Goal: Information Seeking & Learning: Compare options

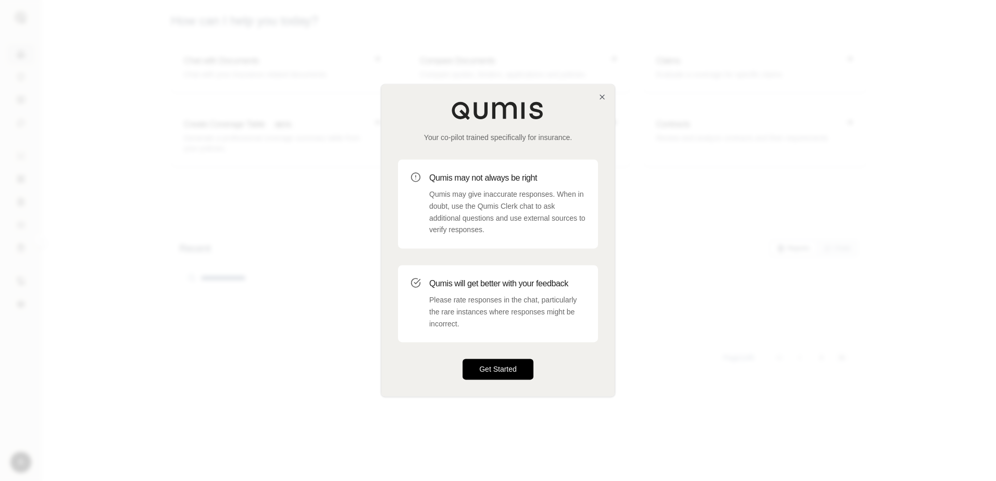
click at [501, 367] on button "Get Started" at bounding box center [497, 369] width 71 height 21
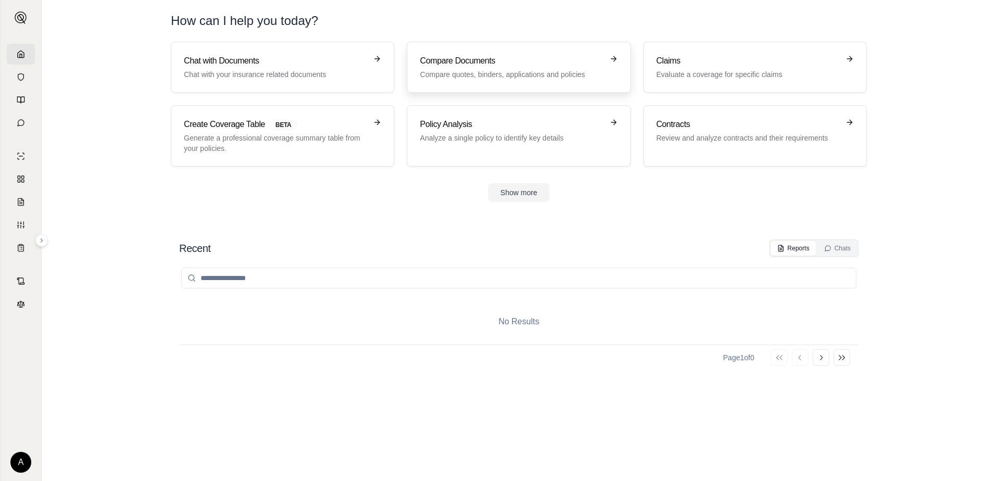
click at [492, 73] on p "Compare quotes, binders, applications and policies" at bounding box center [511, 74] width 183 height 10
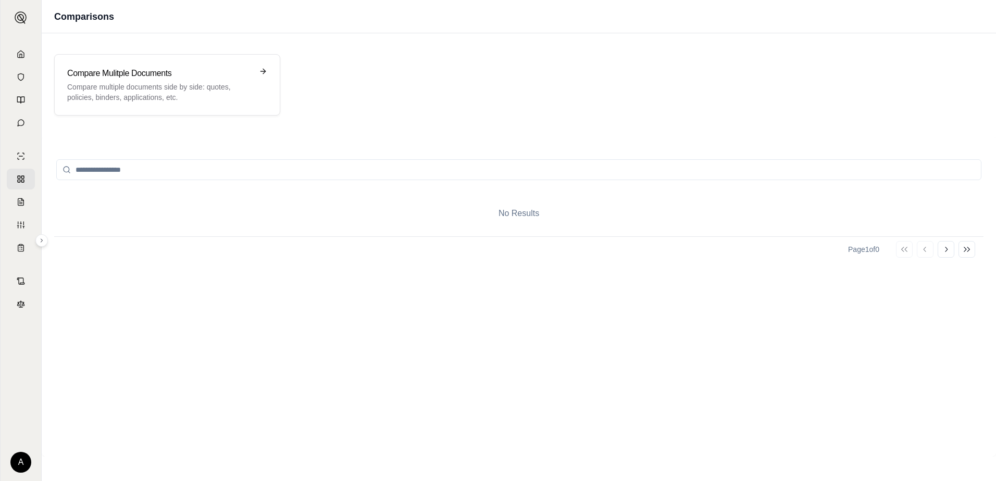
click at [511, 176] on input "search" at bounding box center [518, 169] width 925 height 21
click at [266, 71] on icon at bounding box center [264, 71] width 5 height 0
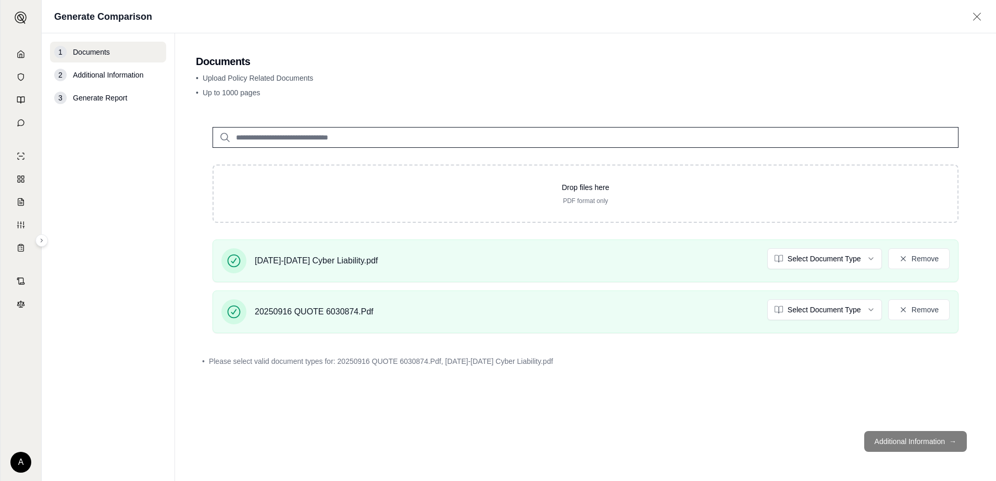
click at [951, 440] on footer "Additional Information →" at bounding box center [585, 441] width 779 height 37
click at [882, 436] on footer "Additional Information →" at bounding box center [585, 441] width 779 height 37
click at [98, 101] on span "Generate Report" at bounding box center [100, 98] width 54 height 10
click at [62, 94] on div "3" at bounding box center [60, 98] width 12 height 12
click at [96, 79] on span "Additional Information" at bounding box center [108, 75] width 70 height 10
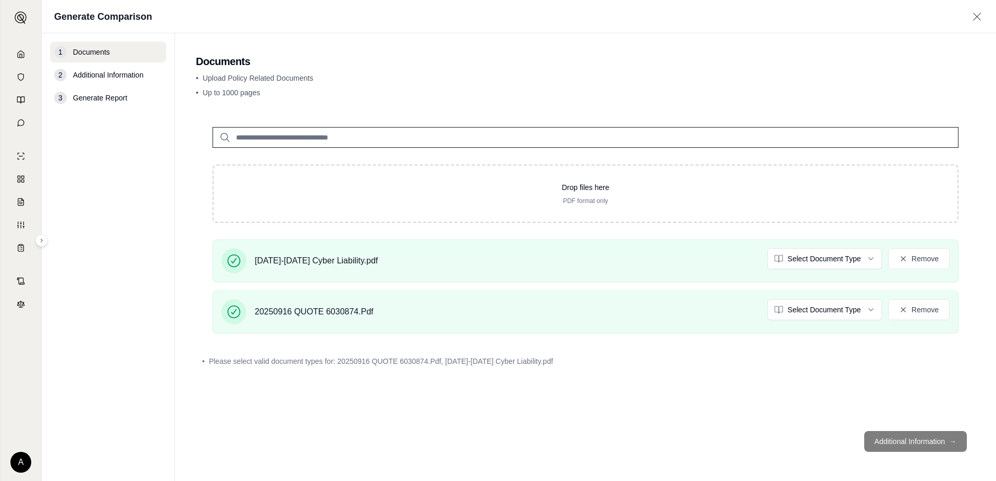
click at [114, 102] on span "Generate Report" at bounding box center [100, 98] width 54 height 10
click at [953, 436] on footer "Additional Information →" at bounding box center [585, 441] width 779 height 37
click at [879, 448] on footer "Additional Information →" at bounding box center [585, 441] width 779 height 37
click at [879, 447] on footer "Additional Information →" at bounding box center [585, 441] width 779 height 37
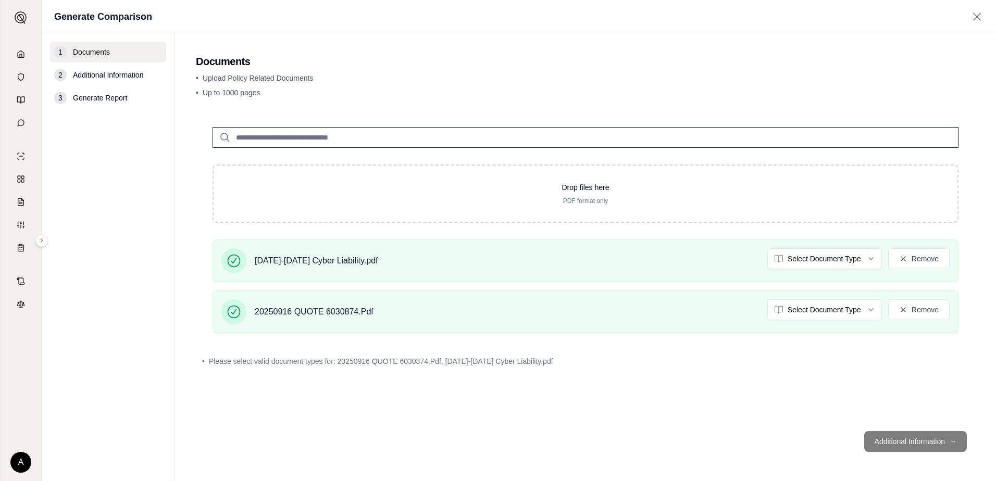
drag, startPoint x: 879, startPoint y: 447, endPoint x: 842, endPoint y: 420, distance: 45.8
click at [842, 420] on div "Drop files here PDF format only 2024-2025 Cyber Liability.pdf Select Document T…" at bounding box center [585, 266] width 779 height 312
click at [326, 140] on input "search" at bounding box center [585, 137] width 746 height 21
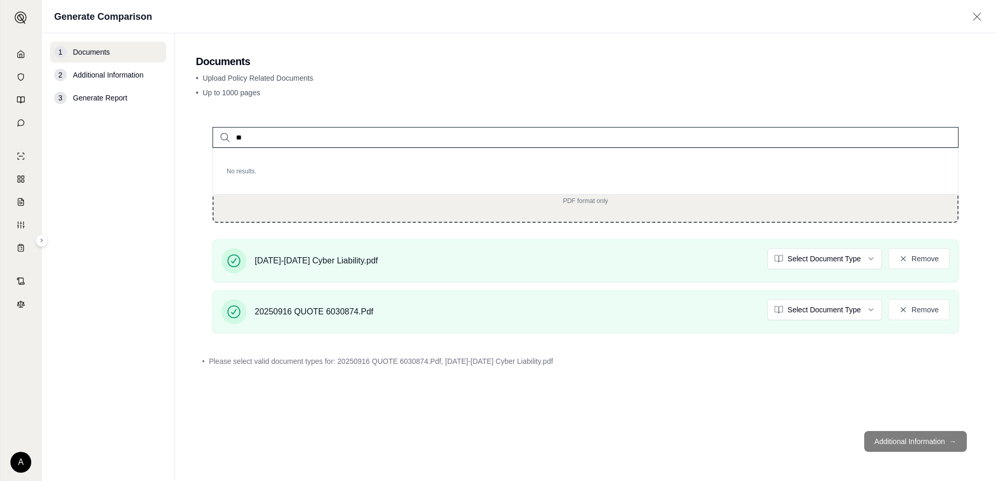
type input "*"
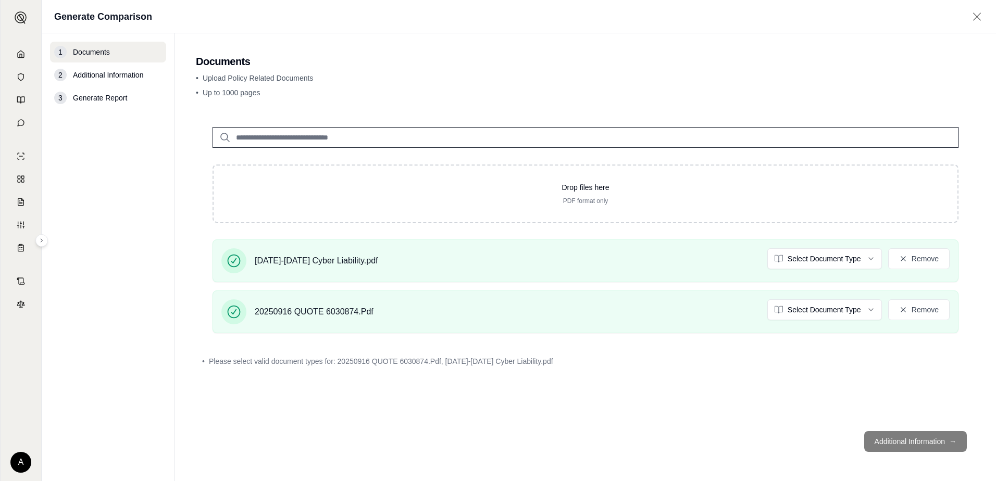
click at [926, 435] on footer "Additional Information →" at bounding box center [585, 441] width 779 height 37
click at [109, 97] on span "Generate Report" at bounding box center [100, 98] width 54 height 10
click at [314, 268] on div "[DATE]-[DATE] Cyber Liability.pdf" at bounding box center [299, 260] width 157 height 25
click at [308, 305] on div "20250916 QUOTE 6030874.Pdf" at bounding box center [314, 308] width 119 height 19
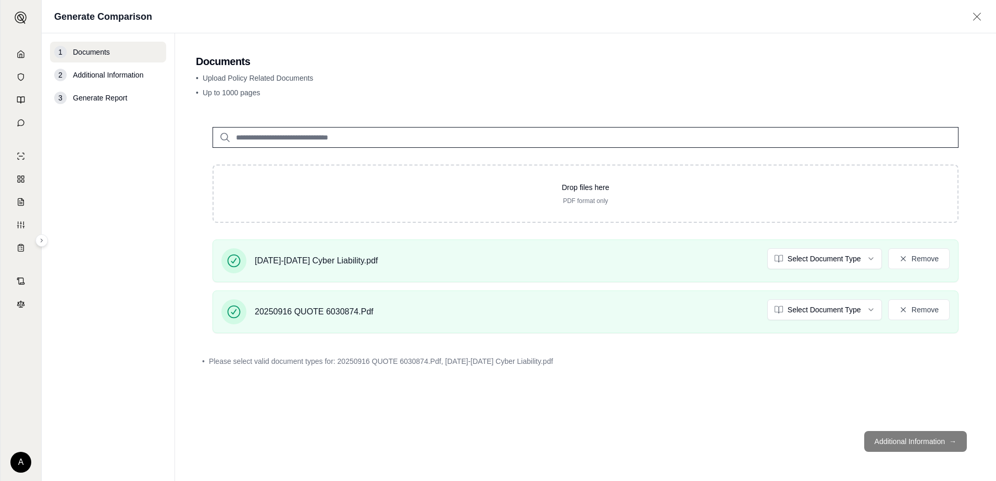
click at [321, 137] on input "search" at bounding box center [585, 137] width 746 height 21
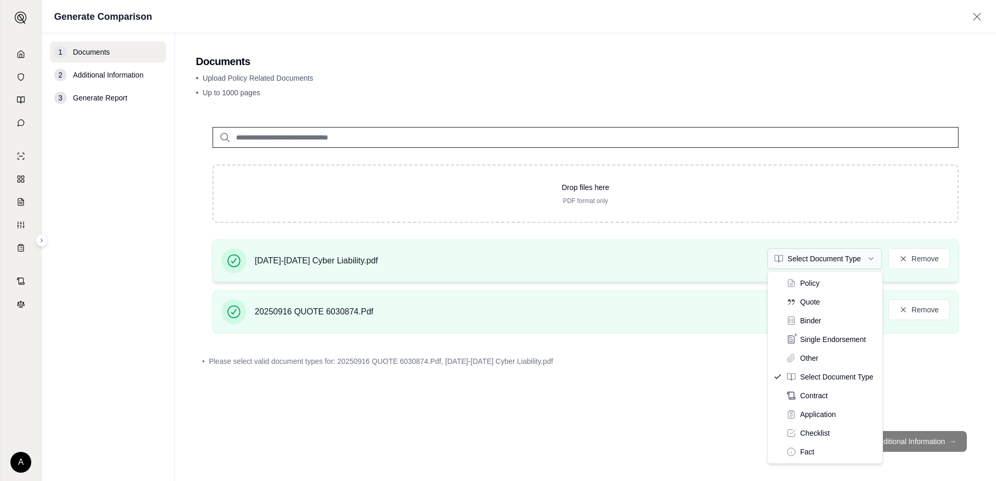
click at [805, 262] on html "A Generate Comparison 1 Documents 2 Additional Information 3 Generate Report Do…" at bounding box center [498, 240] width 996 height 481
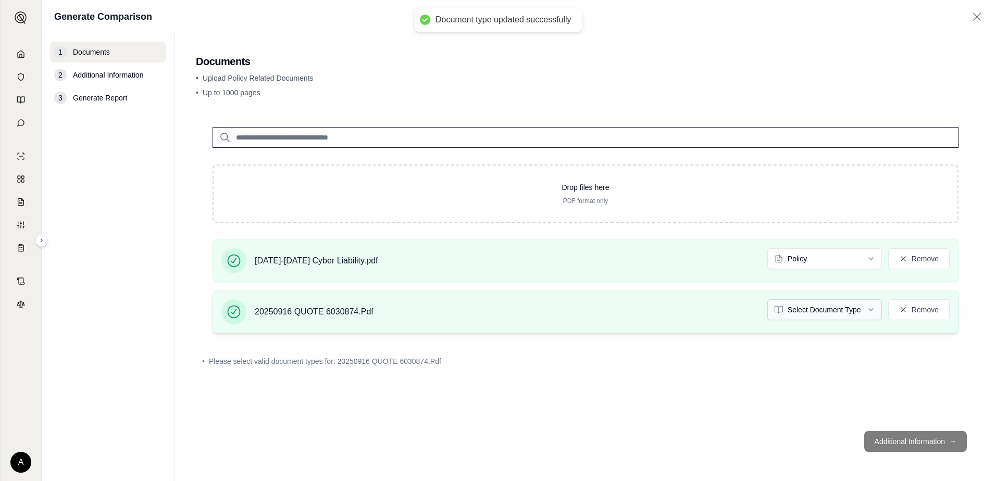
click at [819, 311] on html "Document type updated successfully A Generate Comparison 1 Documents 2 Addition…" at bounding box center [498, 240] width 996 height 481
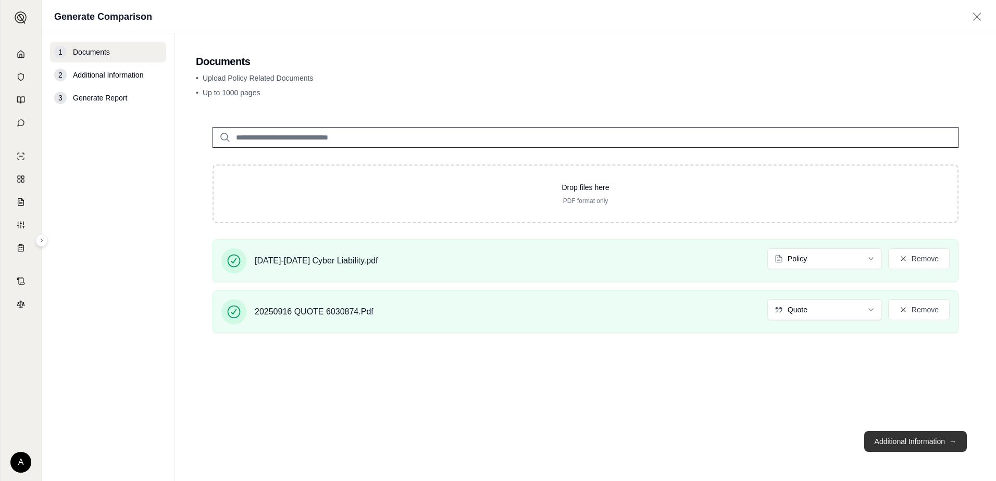
click at [934, 440] on button "Additional Information →" at bounding box center [915, 441] width 103 height 21
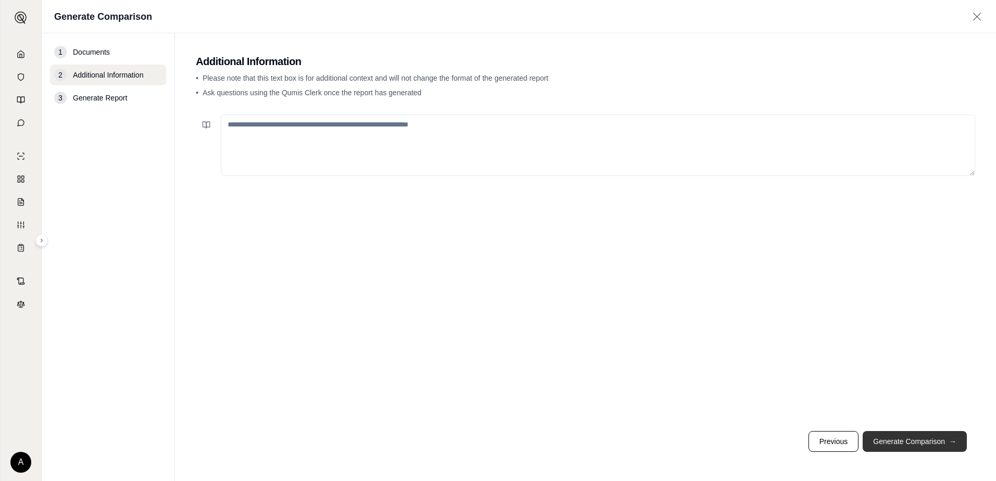
click at [928, 441] on button "Generate Comparison →" at bounding box center [914, 441] width 104 height 21
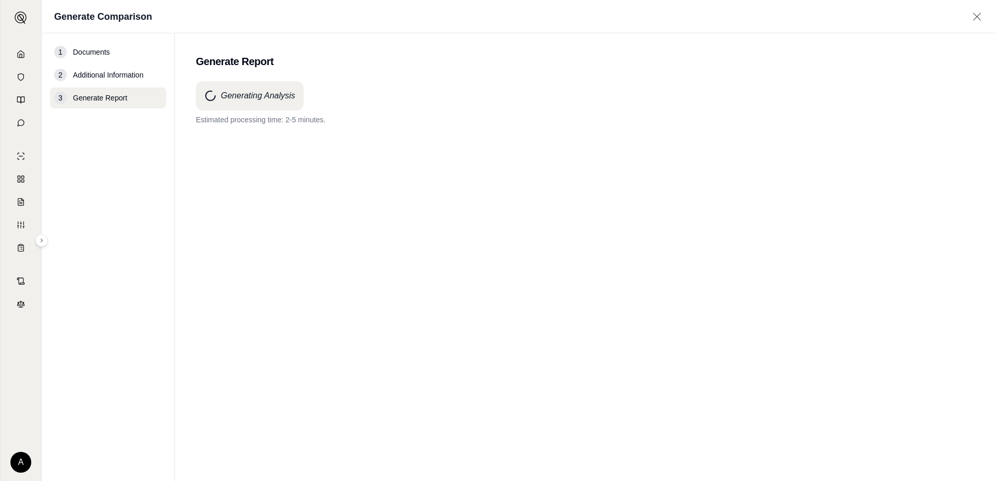
click at [479, 186] on div "Generating Analysis Estimated processing time: 2-5 minutes." at bounding box center [585, 262] width 779 height 362
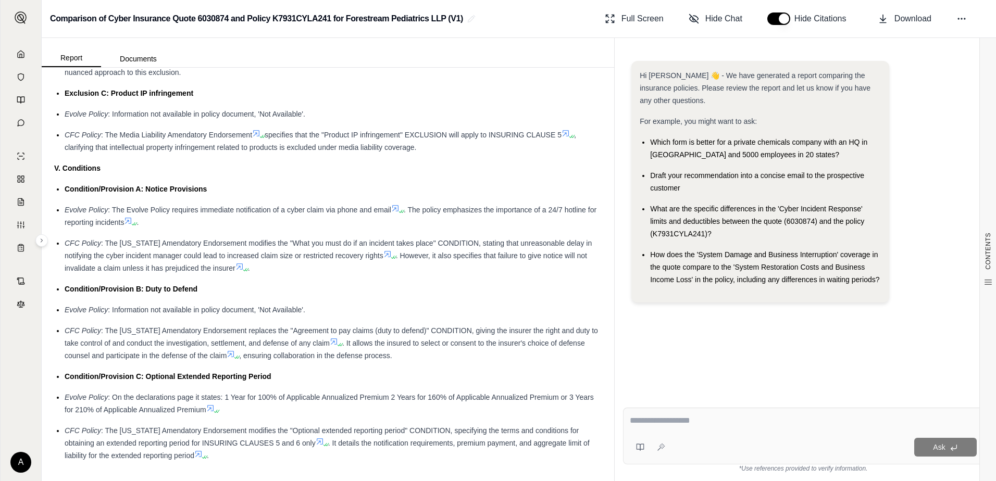
scroll to position [1686, 0]
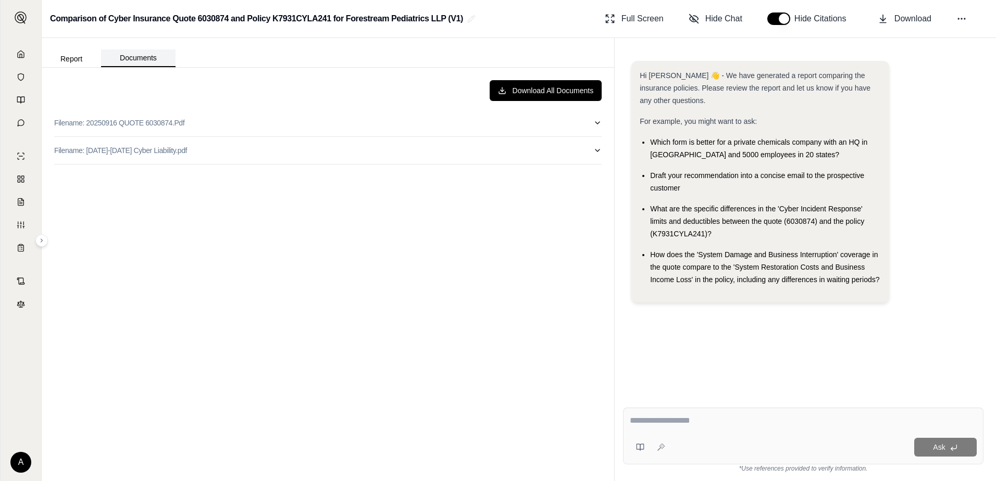
click at [136, 64] on button "Documents" at bounding box center [138, 58] width 74 height 18
click at [65, 64] on button "Report" at bounding box center [71, 59] width 59 height 17
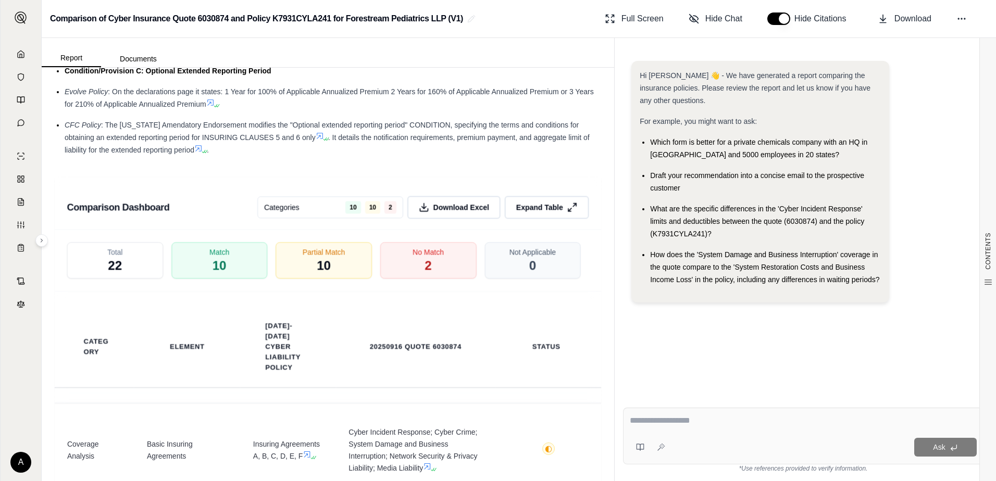
scroll to position [2239, 0]
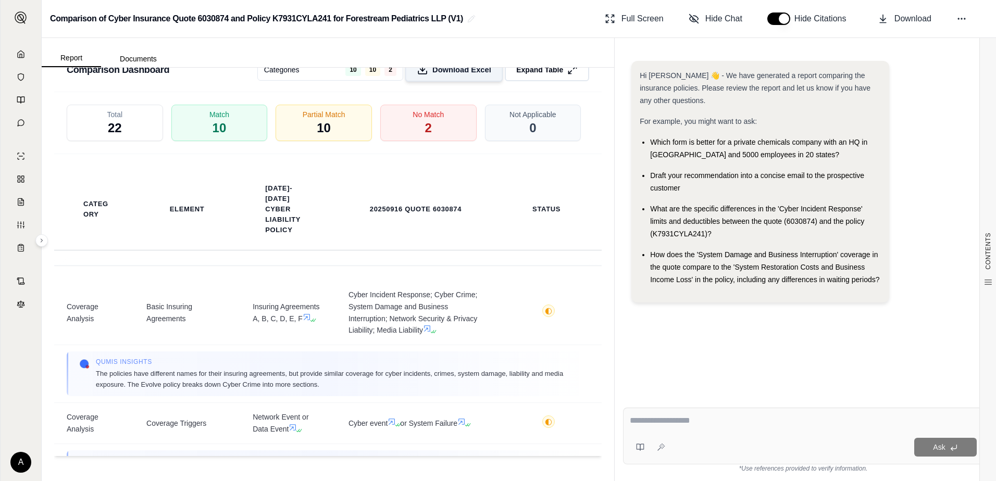
click at [444, 76] on span "Download Excel" at bounding box center [461, 70] width 59 height 11
click at [418, 126] on div "No Match 2" at bounding box center [428, 123] width 101 height 39
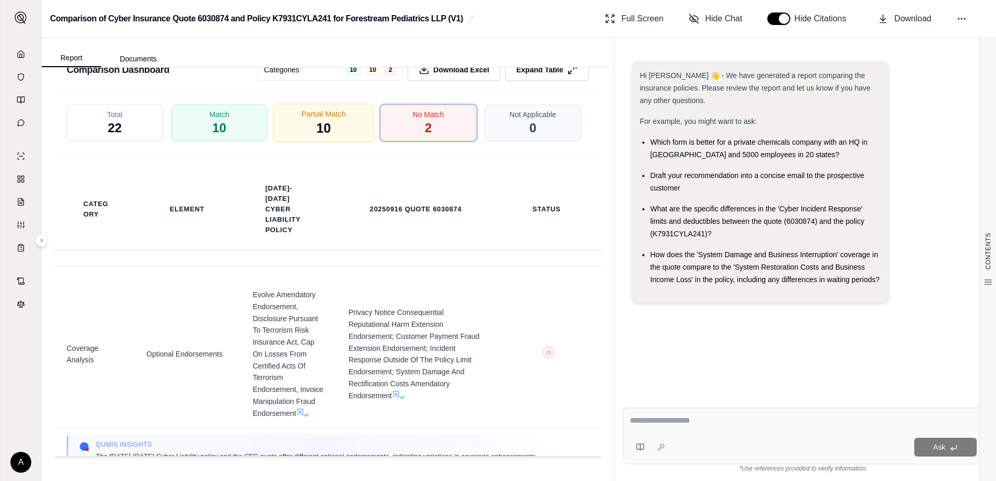
click at [332, 129] on div "Partial Match 10" at bounding box center [323, 123] width 101 height 39
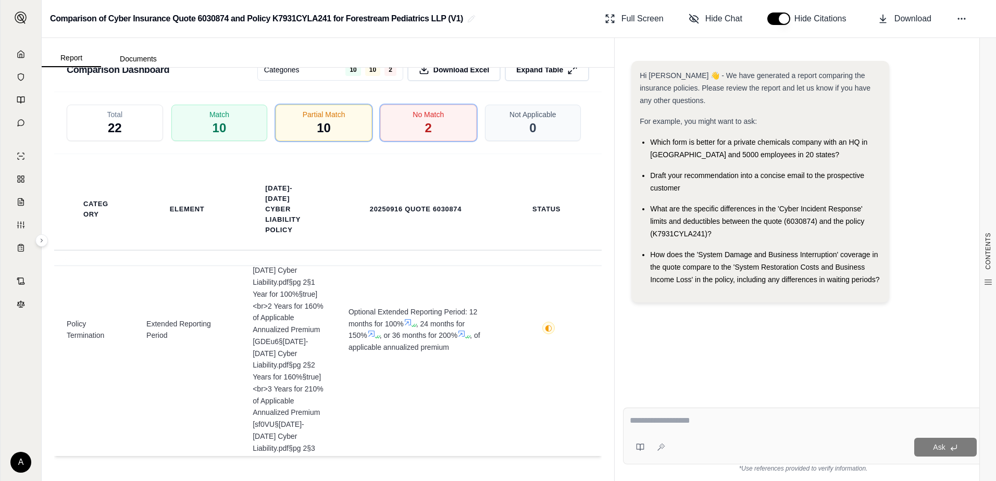
scroll to position [1506, 0]
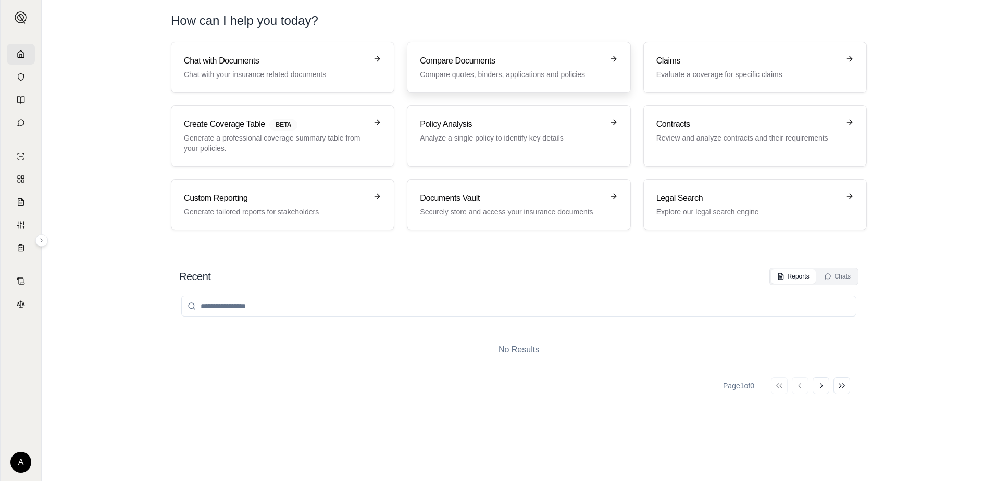
click at [499, 75] on p "Compare quotes, binders, applications and policies" at bounding box center [511, 74] width 183 height 10
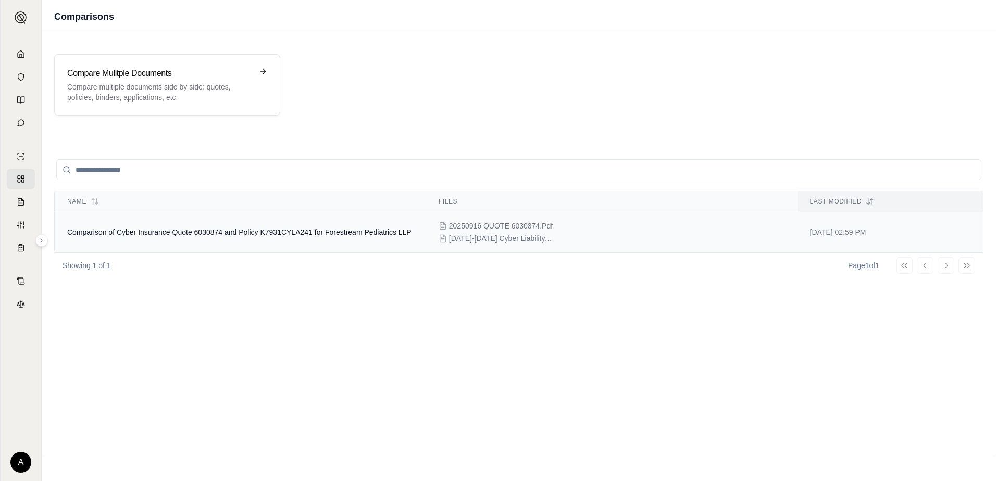
click at [463, 226] on span "20250916 QUOTE 6030874.Pdf" at bounding box center [501, 226] width 104 height 10
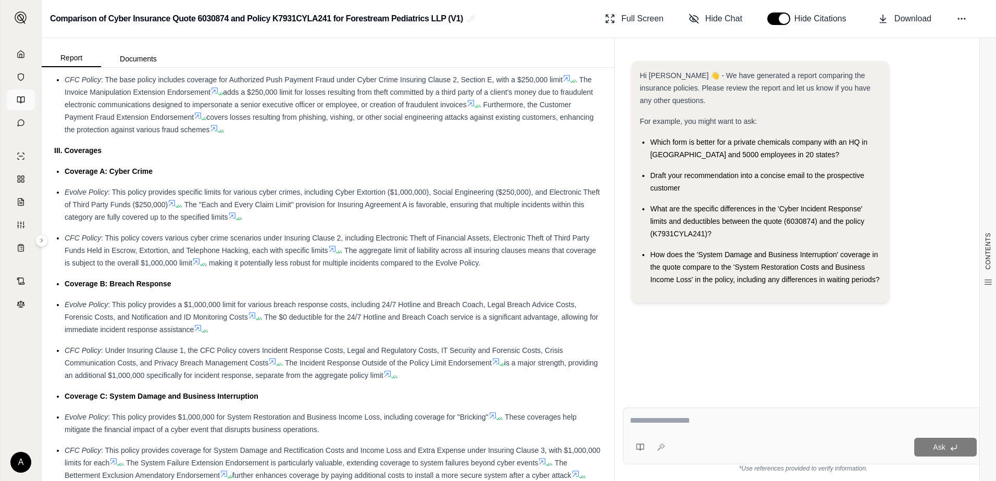
scroll to position [1198, 0]
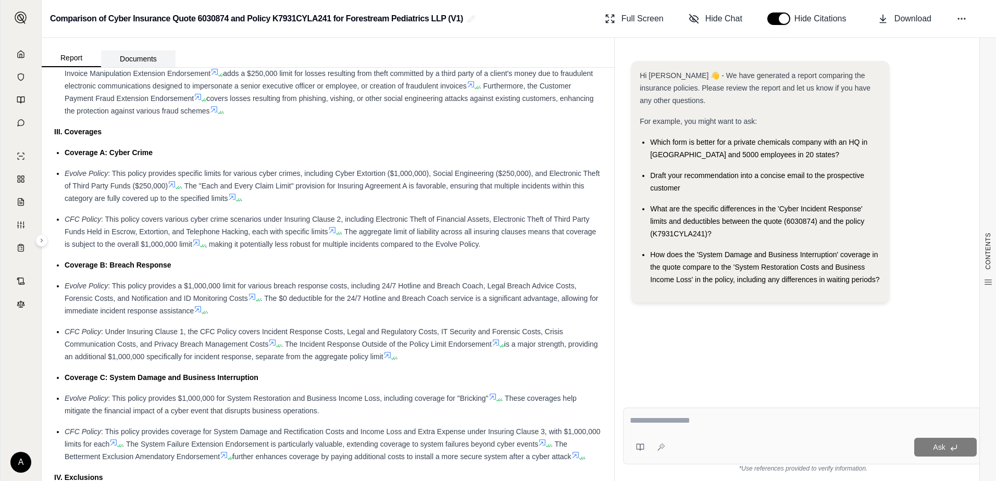
click at [127, 60] on button "Documents" at bounding box center [138, 59] width 74 height 17
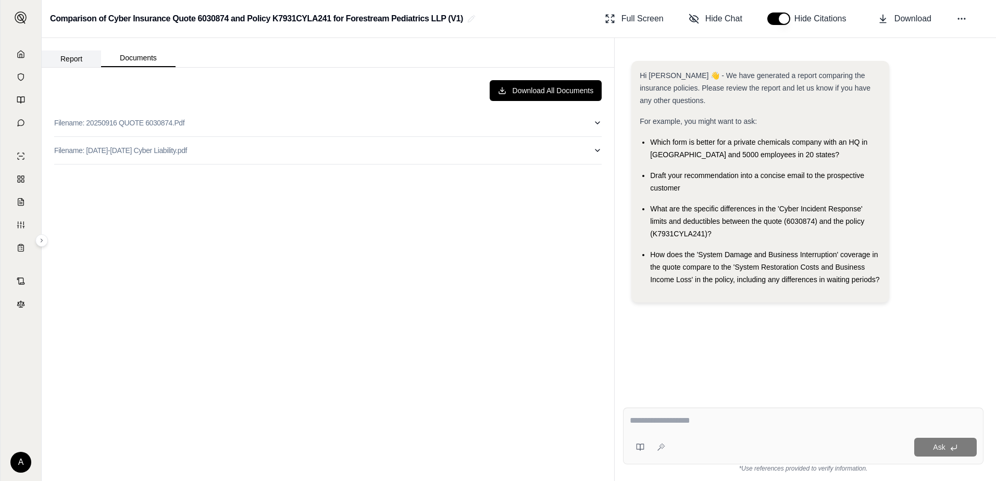
click at [78, 59] on button "Report" at bounding box center [71, 59] width 59 height 17
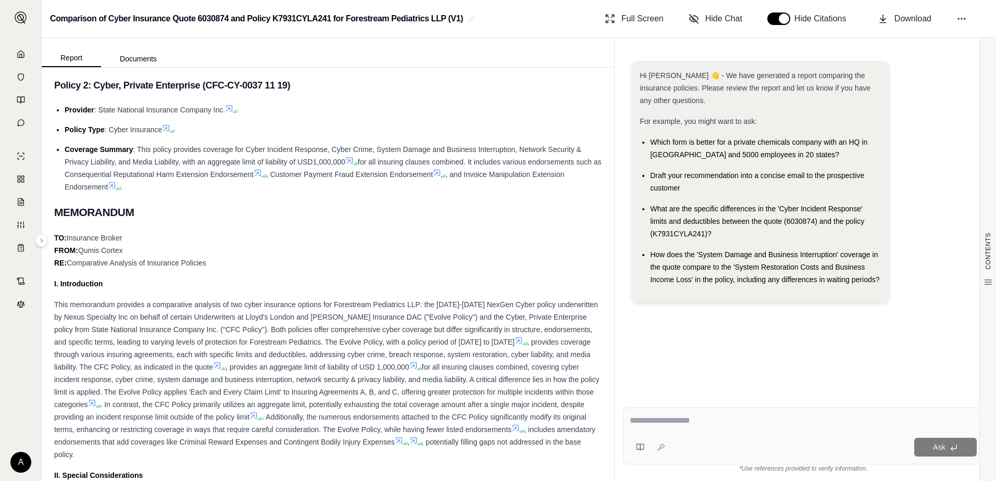
scroll to position [417, 0]
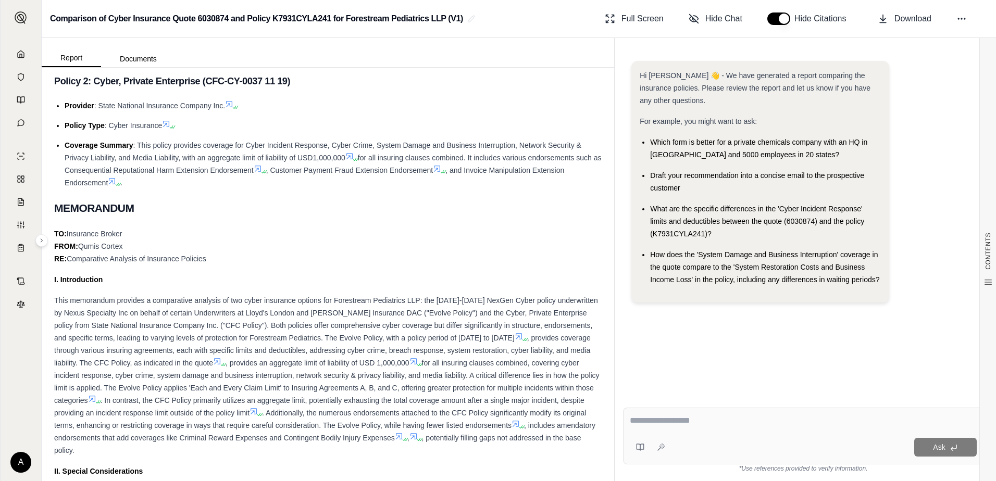
click at [664, 424] on textarea at bounding box center [803, 421] width 347 height 12
type textarea "**********"
click at [935, 447] on span "Ask" at bounding box center [939, 447] width 12 height 8
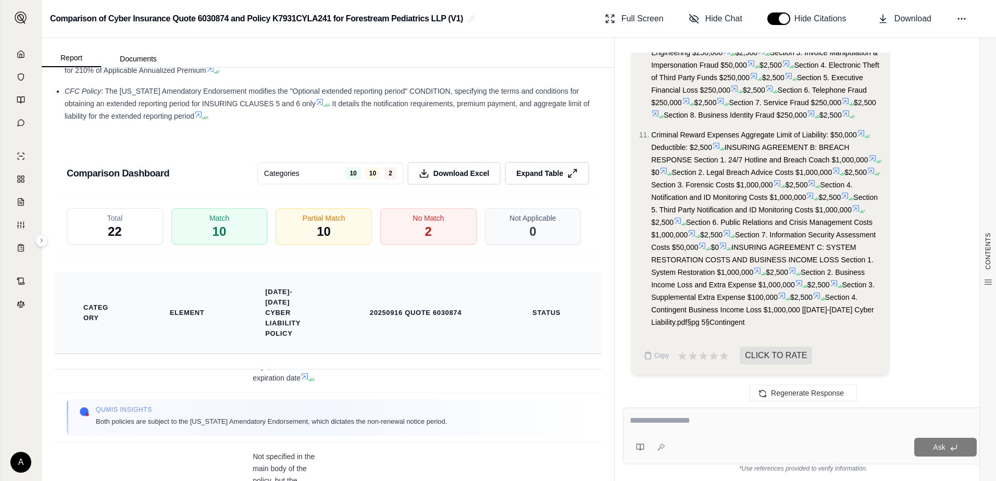
scroll to position [2154, 0]
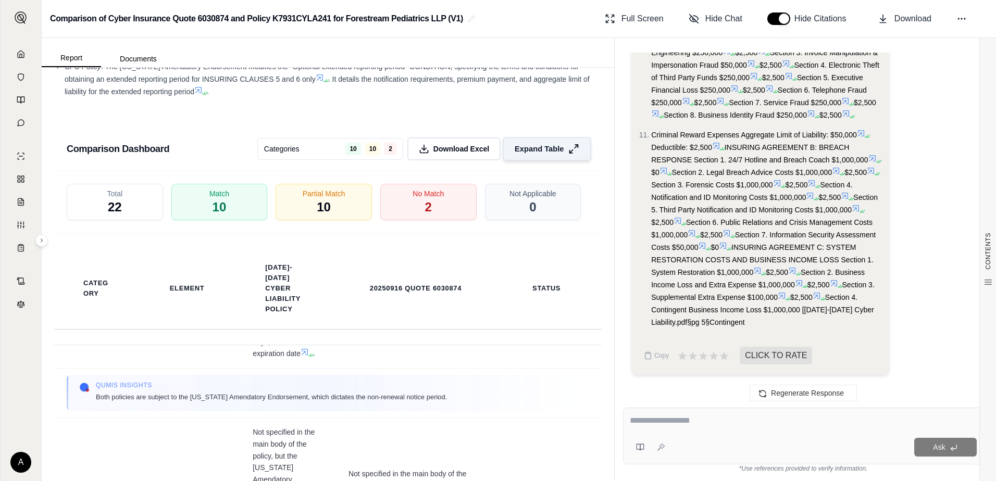
click at [568, 155] on icon at bounding box center [573, 149] width 11 height 11
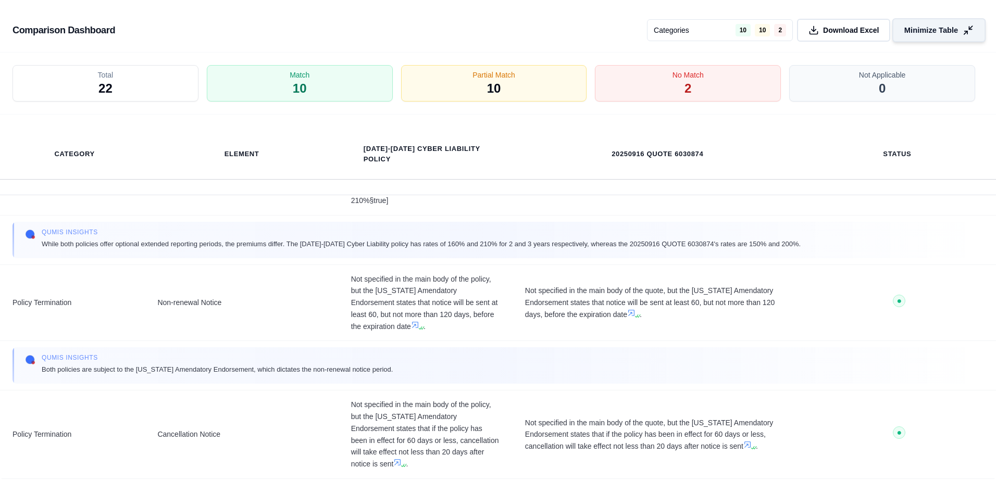
scroll to position [2103, 0]
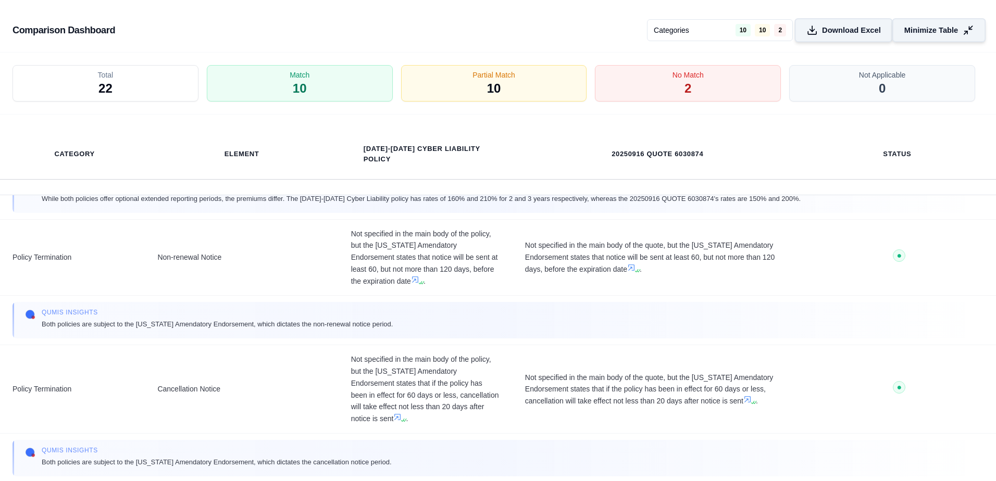
click at [858, 30] on span "Download Excel" at bounding box center [851, 30] width 59 height 11
